Goal: Transaction & Acquisition: Purchase product/service

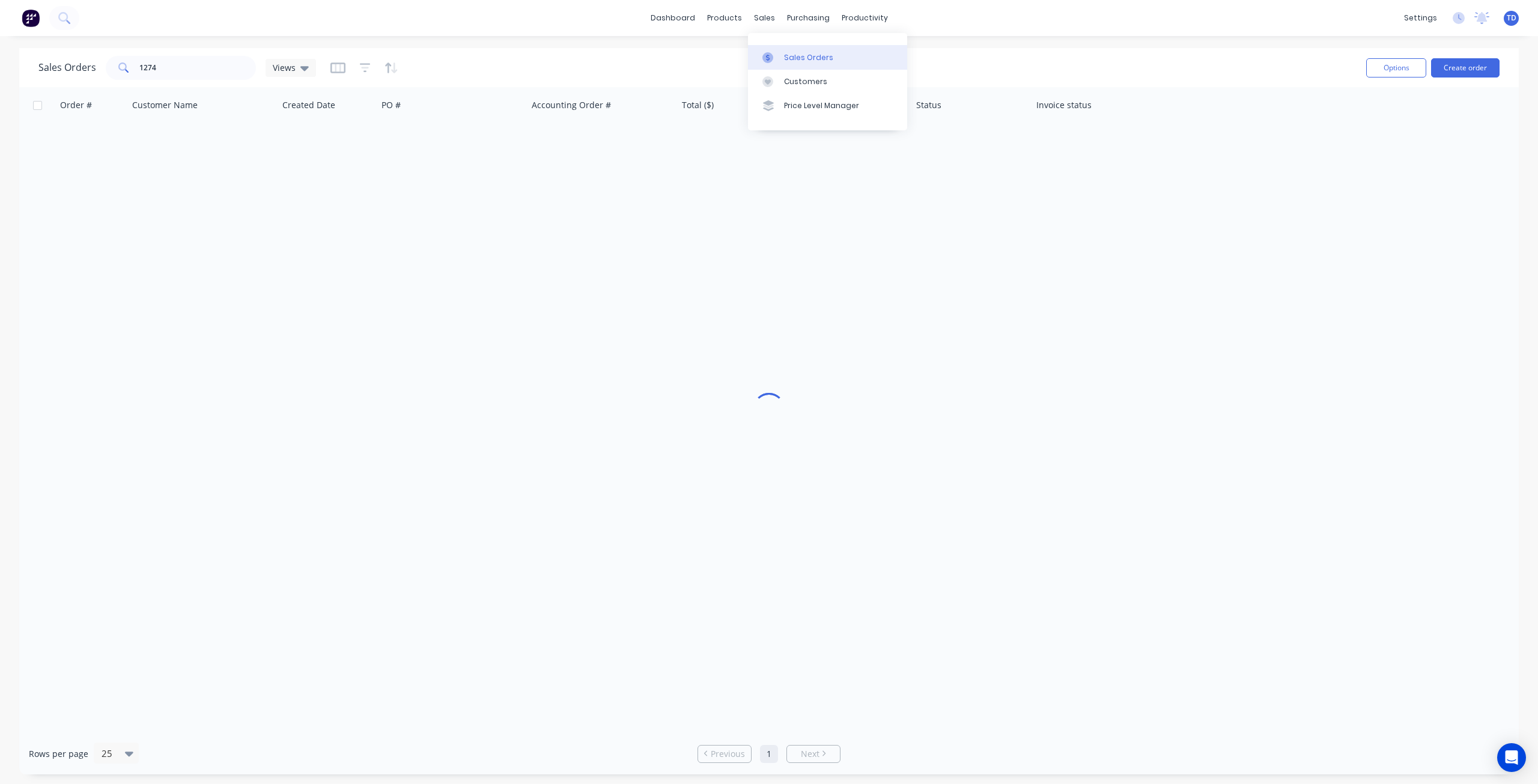
drag, startPoint x: 775, startPoint y: 58, endPoint x: 749, endPoint y: 65, distance: 26.9
click at [775, 58] on div at bounding box center [771, 58] width 18 height 11
drag, startPoint x: 183, startPoint y: 68, endPoint x: -232, endPoint y: 52, distance: 415.3
click at [0, 52] on html "dashboard products sales purchasing productivity dashboard products Product Cat…" at bounding box center [769, 392] width 1538 height 784
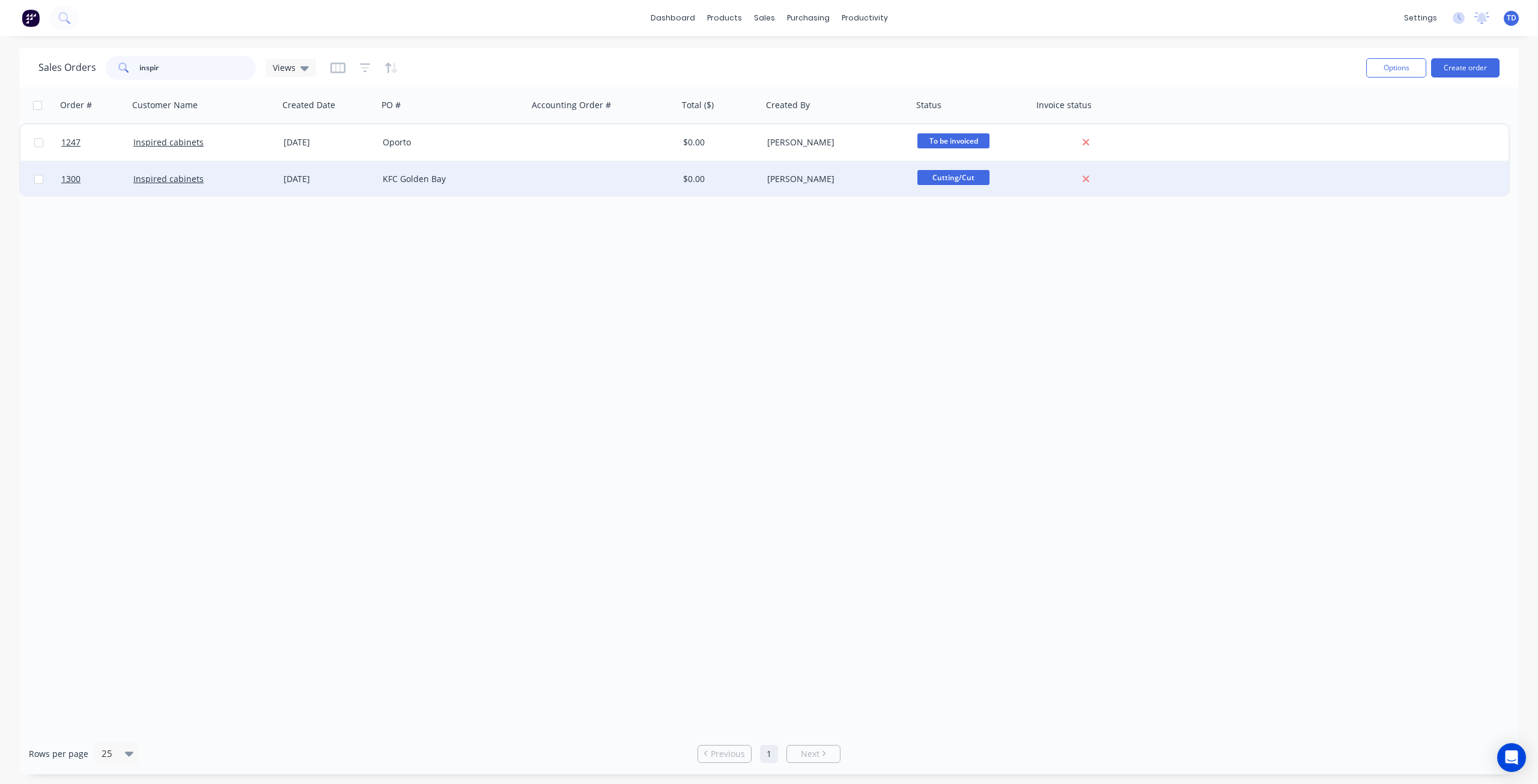
type input "inspir"
click at [274, 182] on div "Inspired cabinets" at bounding box center [204, 178] width 150 height 36
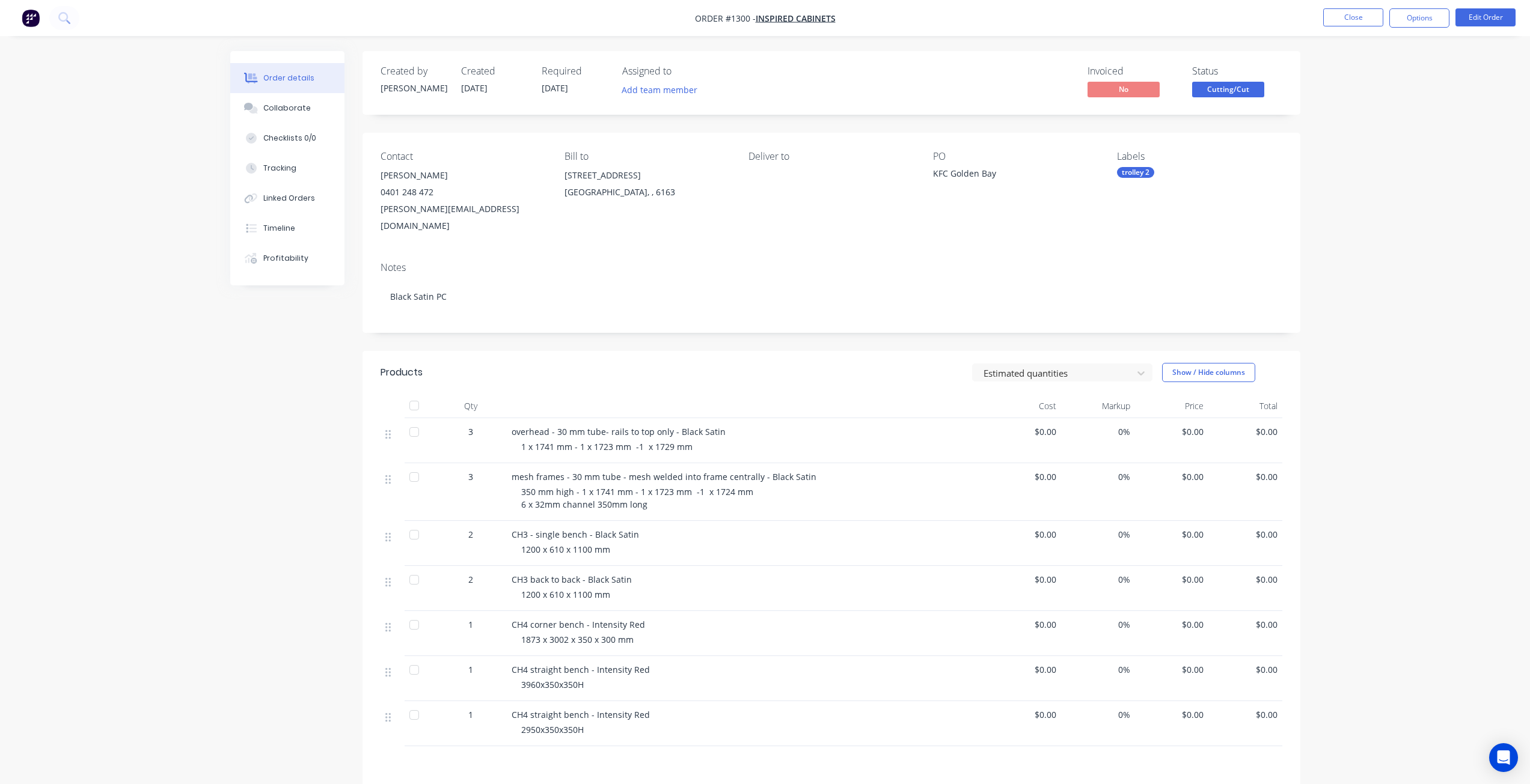
drag, startPoint x: 1420, startPoint y: 15, endPoint x: 1410, endPoint y: 31, distance: 18.9
click at [1420, 14] on button "Options" at bounding box center [1419, 18] width 60 height 19
click at [1368, 218] on div "Purchase Products" at bounding box center [1383, 217] width 111 height 17
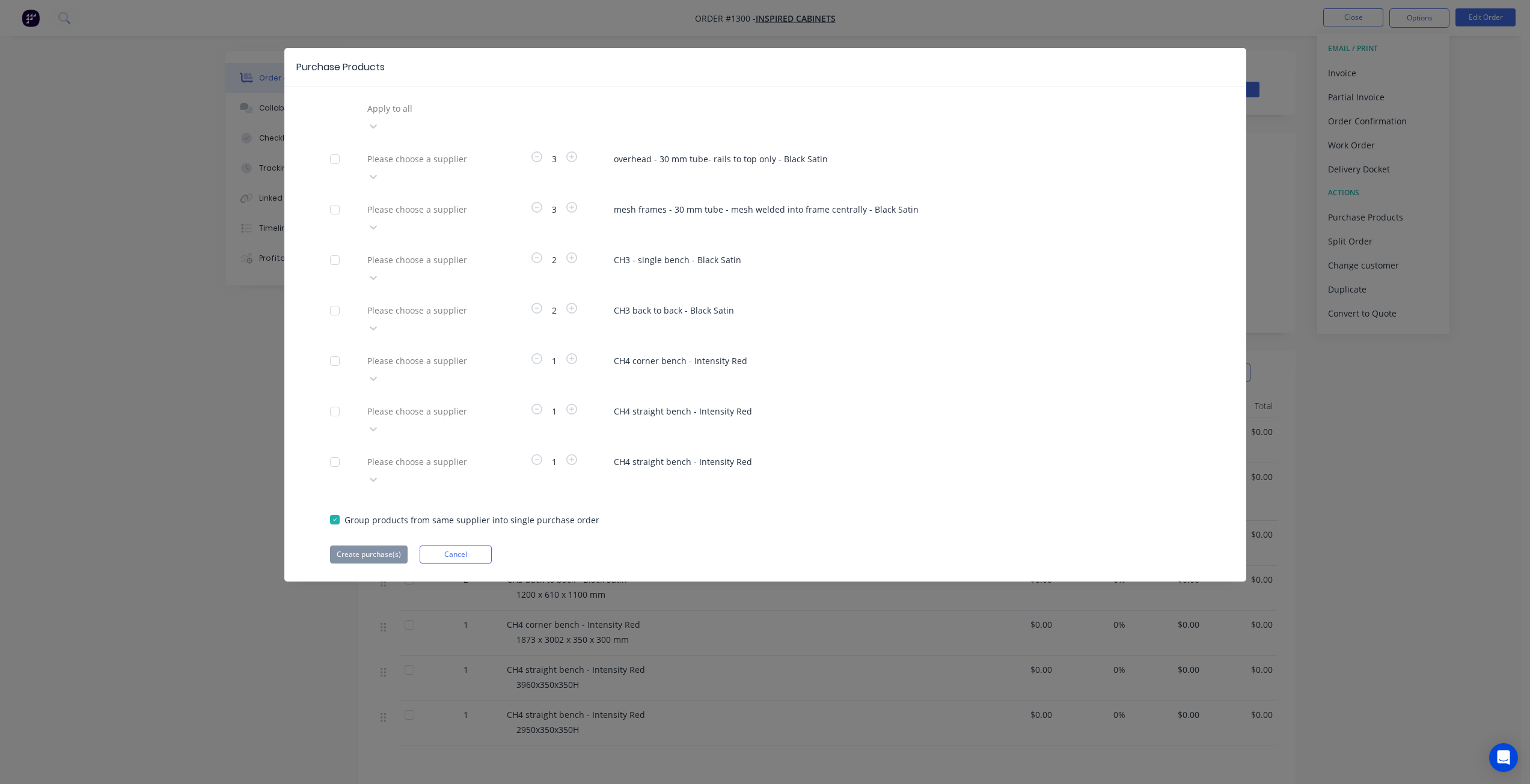
click at [438, 202] on div at bounding box center [453, 209] width 173 height 15
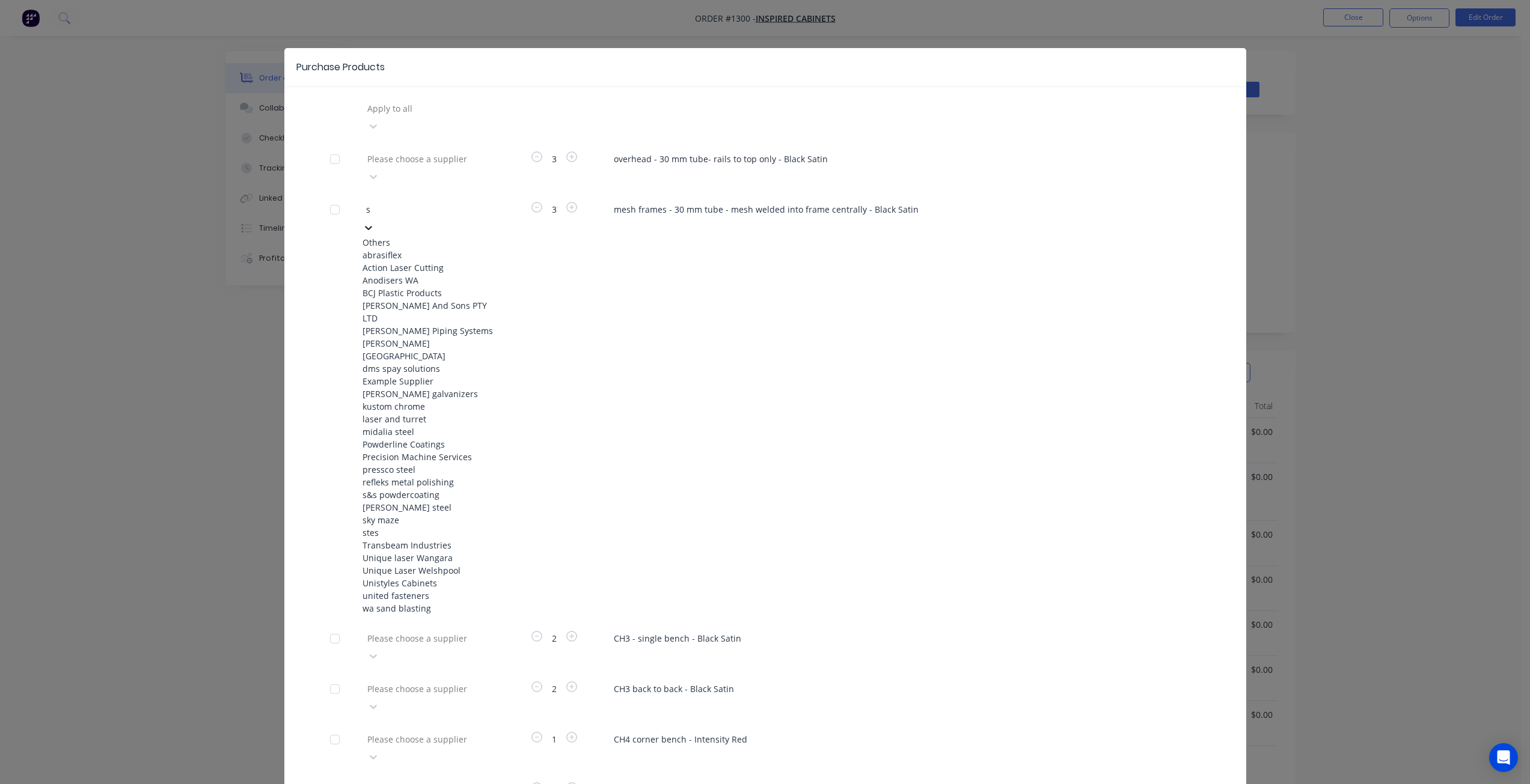
type input "s&"
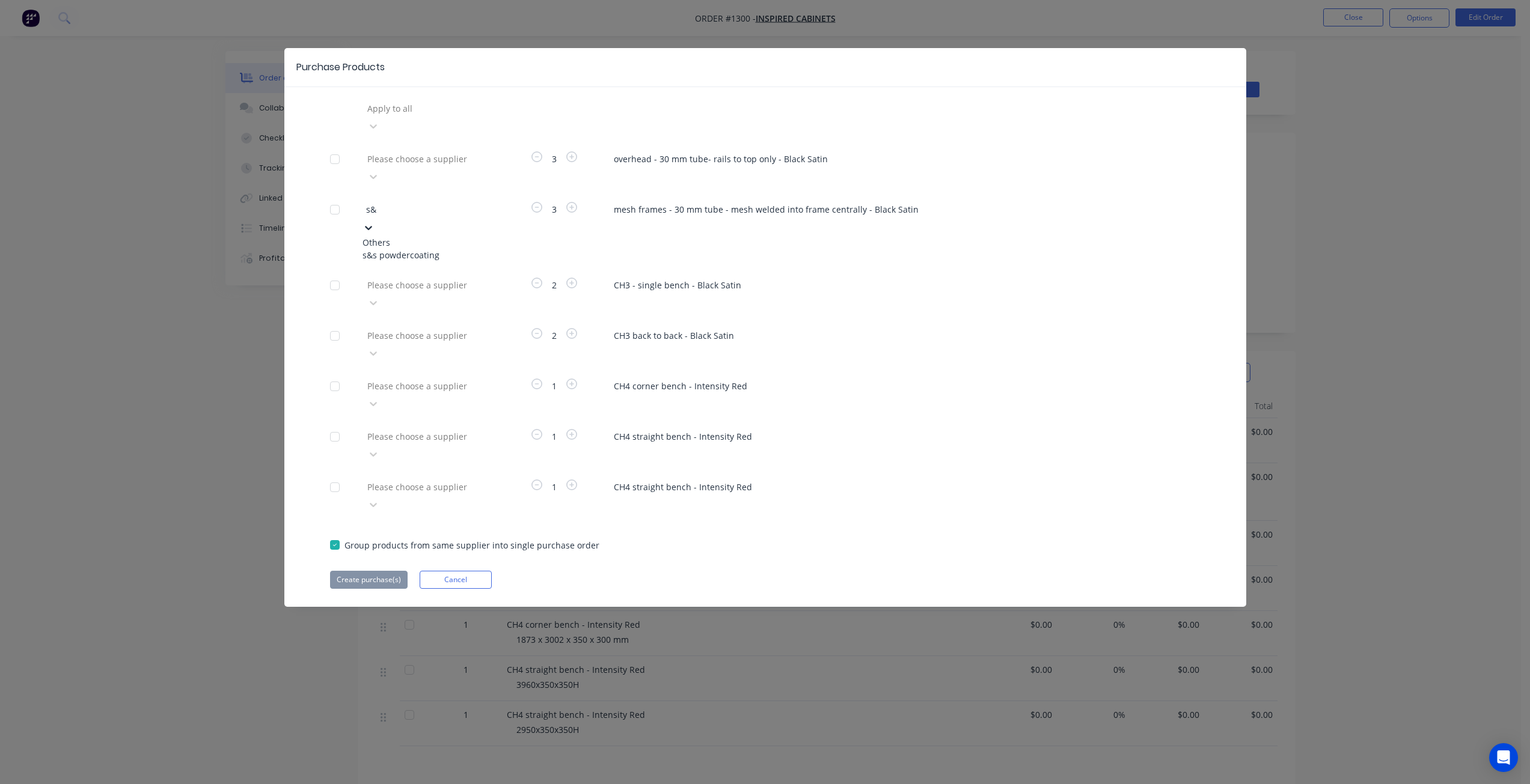
click at [449, 249] on div "s&s powdercoating" at bounding box center [429, 255] width 132 height 13
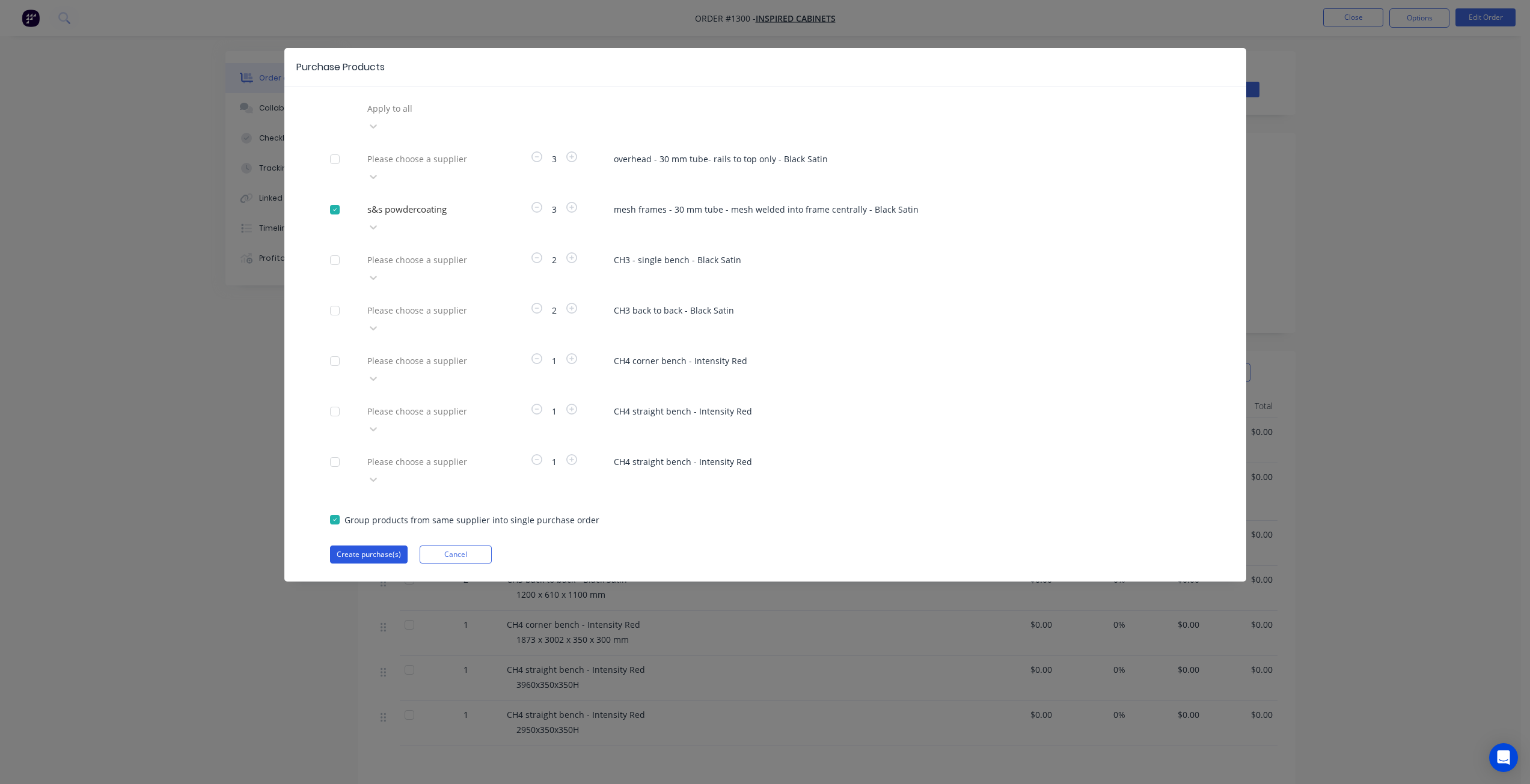
click at [376, 545] on button "Create purchase(s)" at bounding box center [368, 554] width 77 height 18
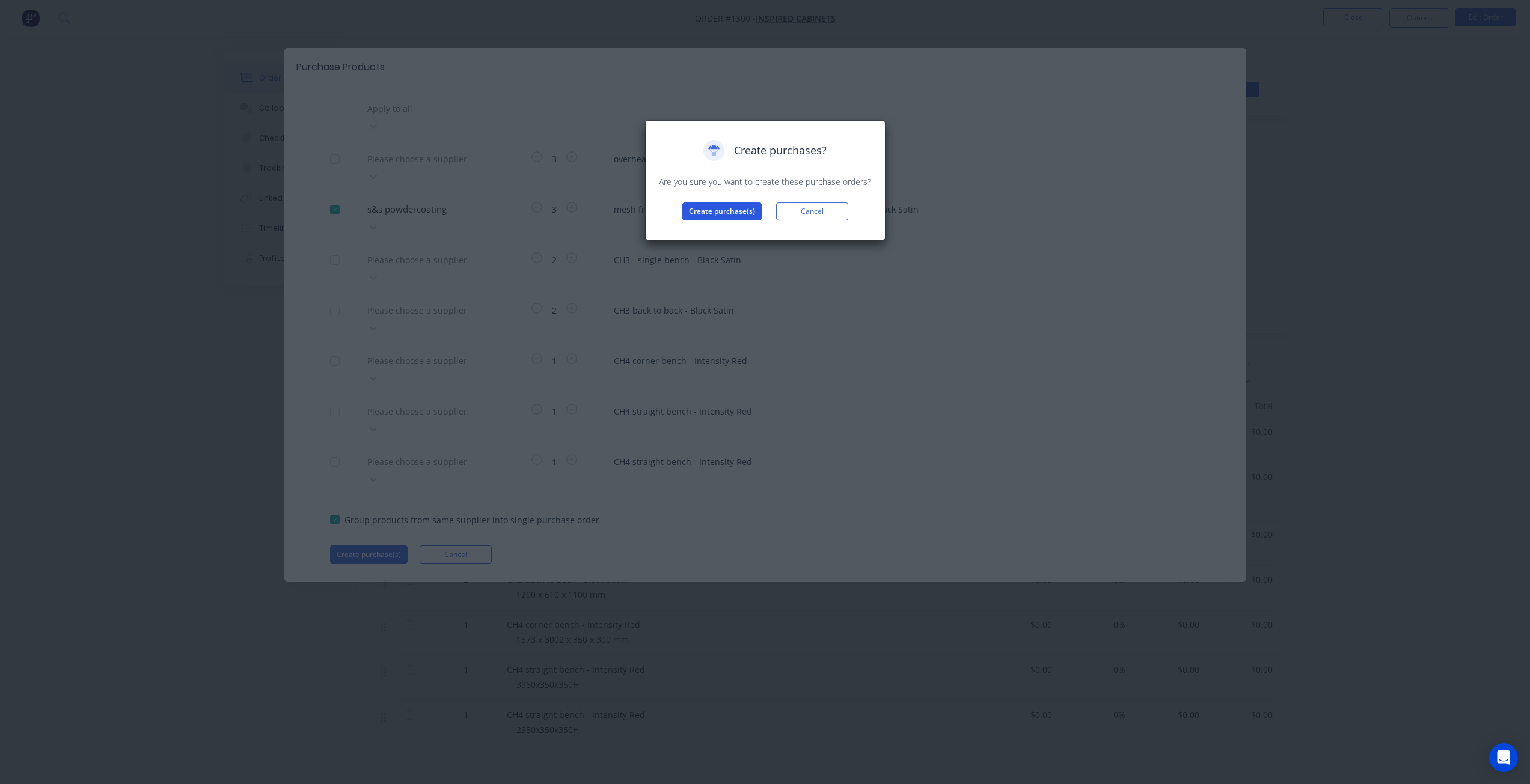
click at [712, 215] on button "Create purchase(s)" at bounding box center [722, 212] width 80 height 18
click at [718, 232] on button "View purchase(s)" at bounding box center [722, 231] width 72 height 18
